Goal: Task Accomplishment & Management: Complete application form

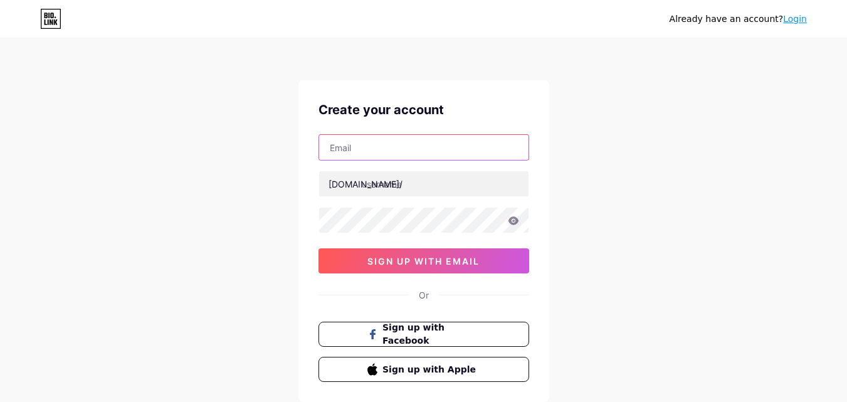
click at [397, 154] on input "text" at bounding box center [423, 147] width 209 height 25
type input "[EMAIL_ADDRESS][DOMAIN_NAME]"
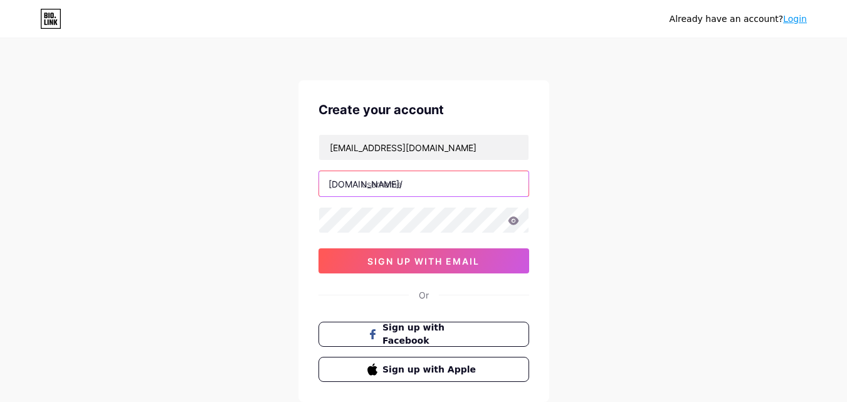
click at [405, 188] on input "text" at bounding box center [423, 183] width 209 height 25
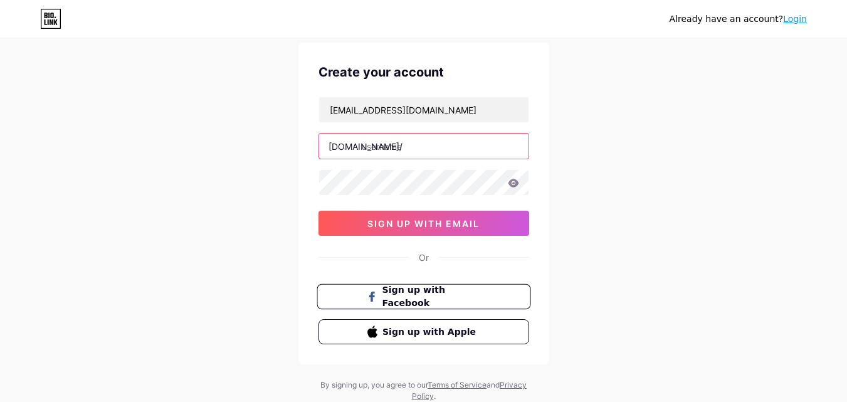
scroll to position [78, 0]
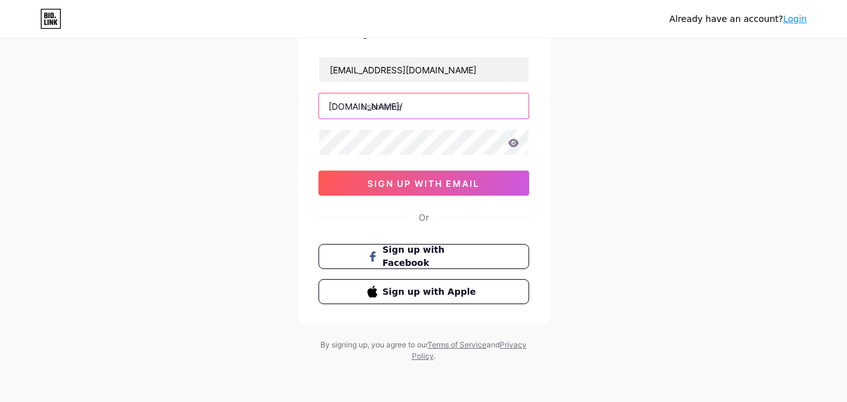
paste input "memomaster supplement"
type input "memo master supplement"
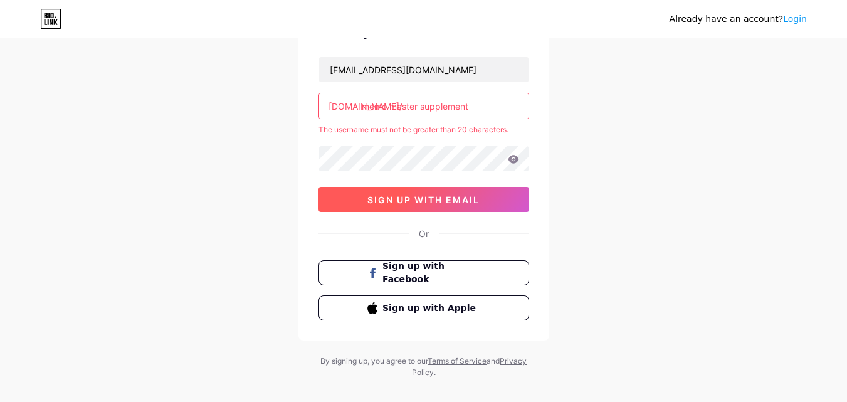
click at [468, 202] on span "sign up with email" at bounding box center [423, 199] width 112 height 11
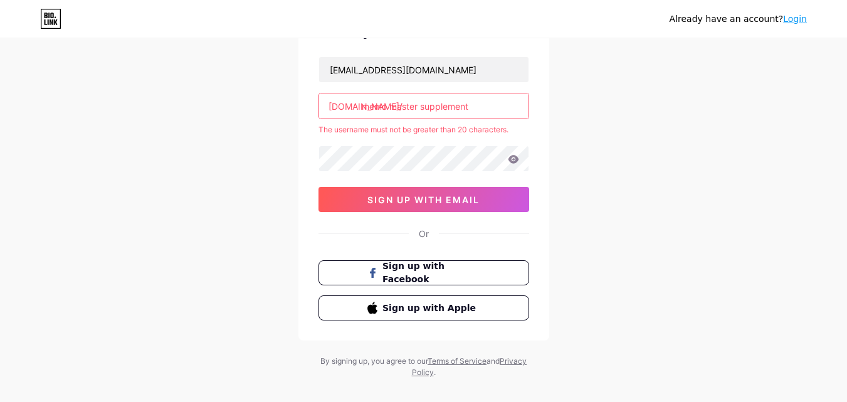
drag, startPoint x: 482, startPoint y: 117, endPoint x: 128, endPoint y: 98, distance: 354.8
click at [128, 98] on div "Already have an account? Login Create your account [PERSON_NAME][EMAIL_ADDRESS]…" at bounding box center [423, 170] width 847 height 496
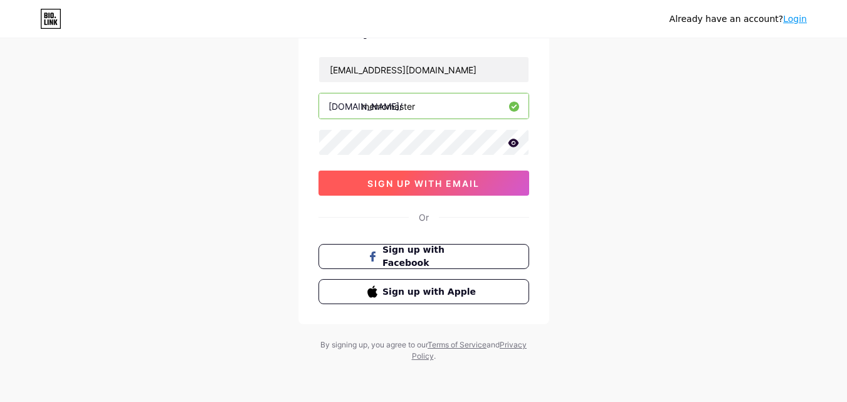
type input "memomaster"
click at [487, 177] on button "sign up with email" at bounding box center [424, 183] width 211 height 25
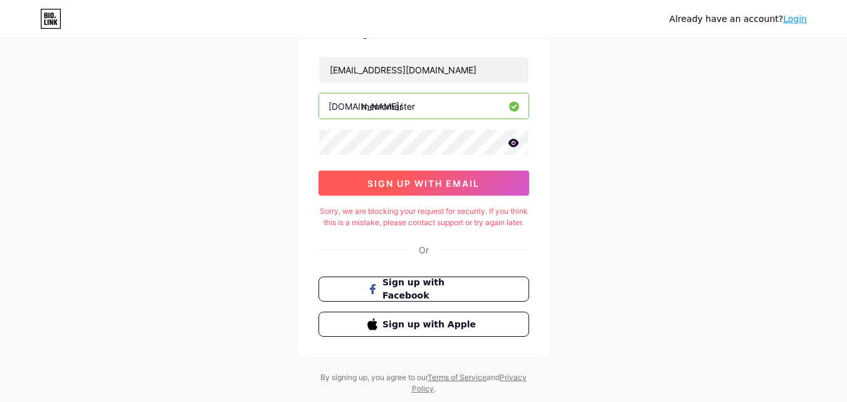
click at [483, 193] on button "sign up with email" at bounding box center [424, 183] width 211 height 25
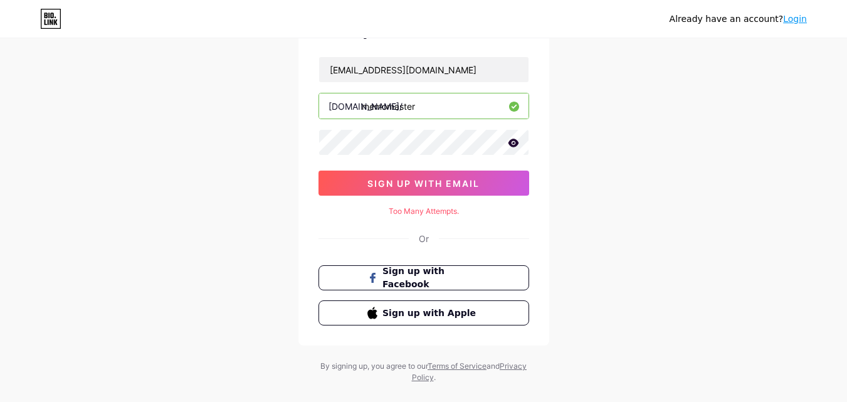
click at [513, 145] on icon at bounding box center [513, 143] width 11 height 8
click at [514, 146] on icon at bounding box center [513, 143] width 13 height 13
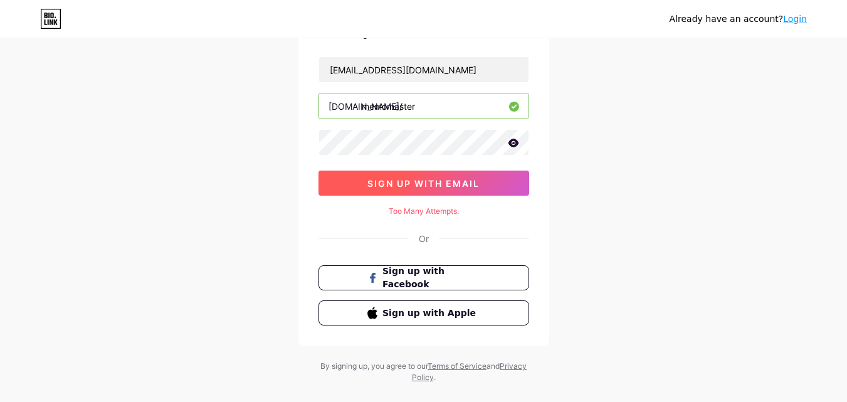
click at [450, 186] on span "sign up with email" at bounding box center [423, 183] width 112 height 11
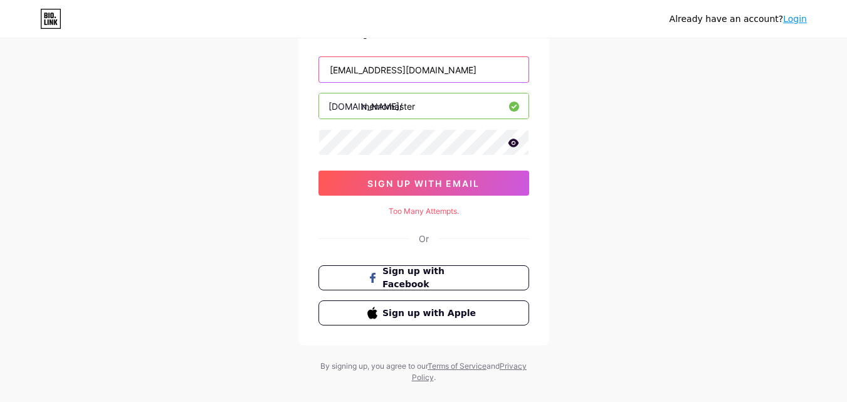
drag, startPoint x: 463, startPoint y: 68, endPoint x: 266, endPoint y: 67, distance: 197.5
click at [266, 67] on div "Already have an account? Login Create your account [PERSON_NAME][EMAIL_ADDRESS]…" at bounding box center [423, 172] width 847 height 501
paste input "Digital#8285"
type input "D"
paste input "[EMAIL_ADDRESS][DOMAIN_NAME]"
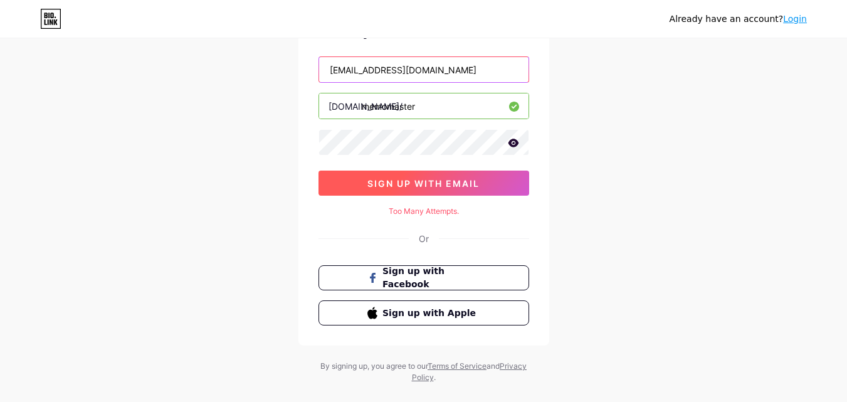
type input "[EMAIL_ADDRESS][DOMAIN_NAME]"
click at [433, 189] on button "sign up with email" at bounding box center [424, 183] width 211 height 25
